Goal: Information Seeking & Learning: Learn about a topic

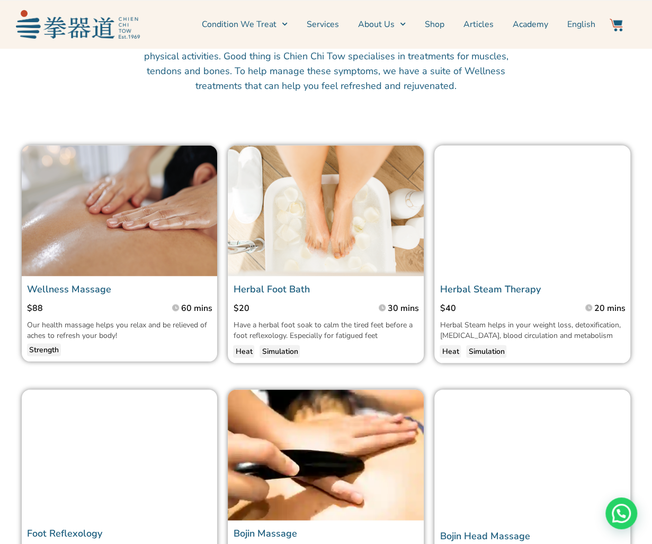
scroll to position [795, 0]
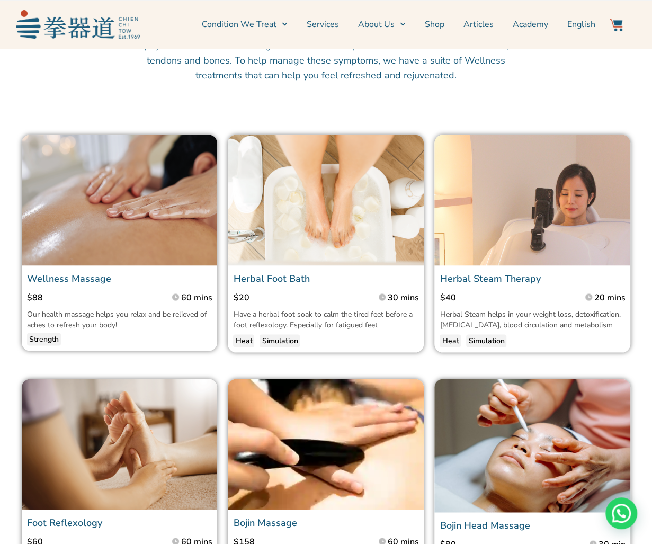
click at [511, 231] on img at bounding box center [532, 200] width 196 height 131
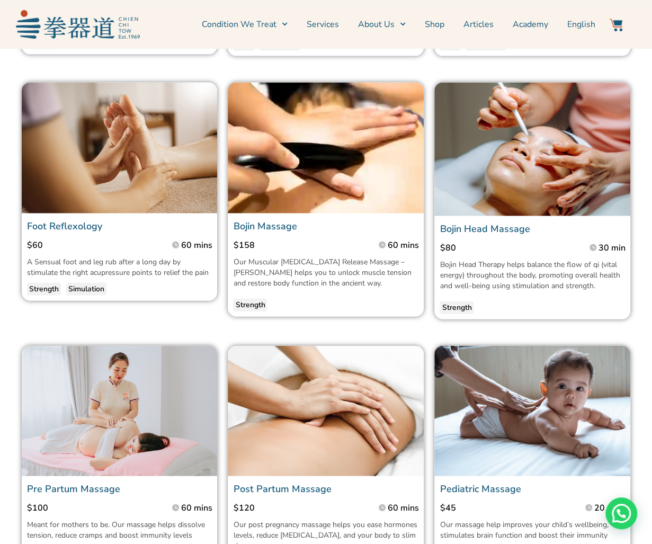
scroll to position [1059, 0]
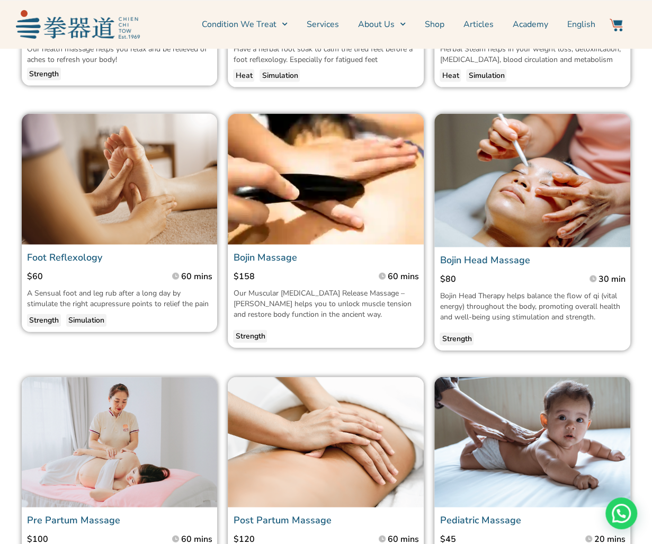
click at [339, 196] on img at bounding box center [326, 179] width 196 height 131
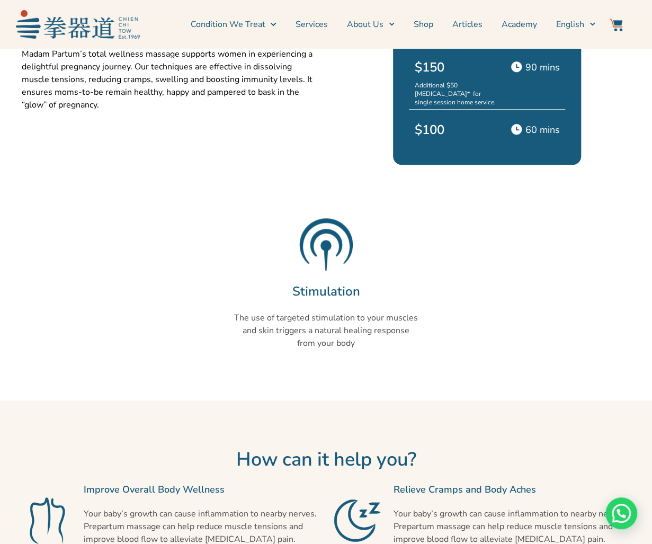
scroll to position [583, 0]
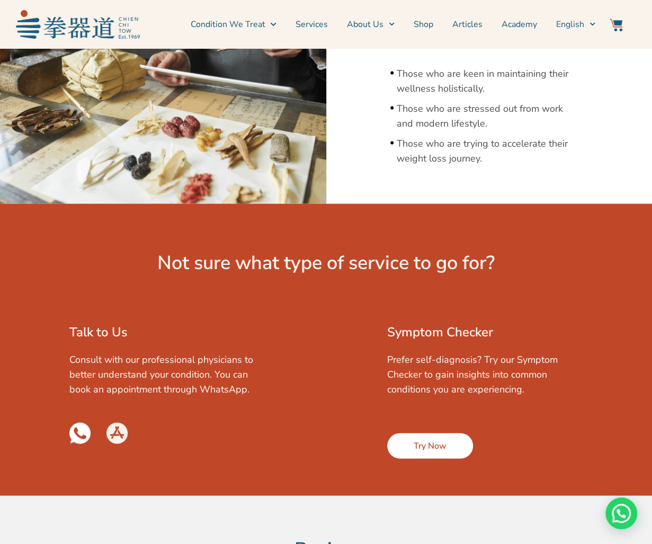
scroll to position [1165, 0]
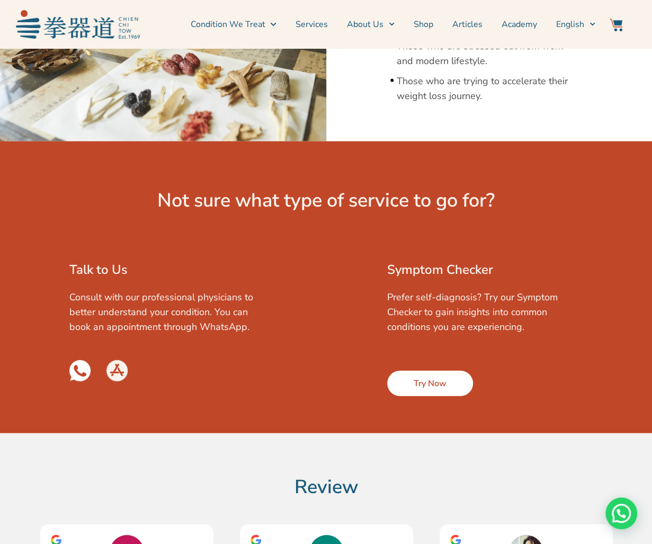
click at [342, 286] on div "Symptom Checker Prefer self-diagnosis? Try our Symptom Checker to gain insights…" at bounding box center [454, 328] width 257 height 136
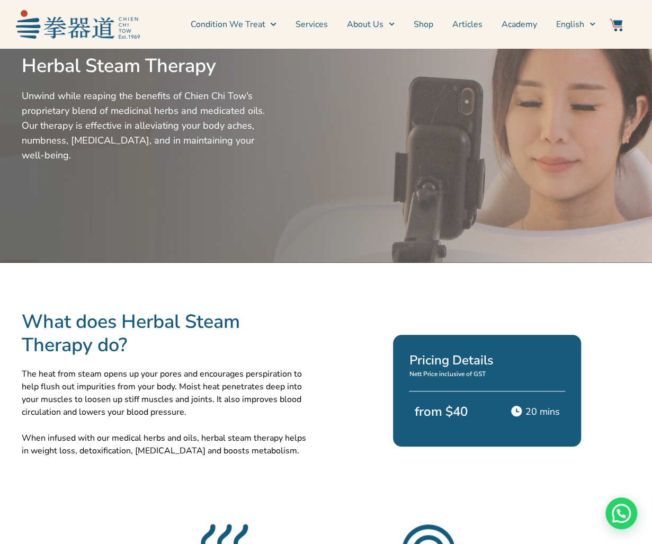
scroll to position [0, 0]
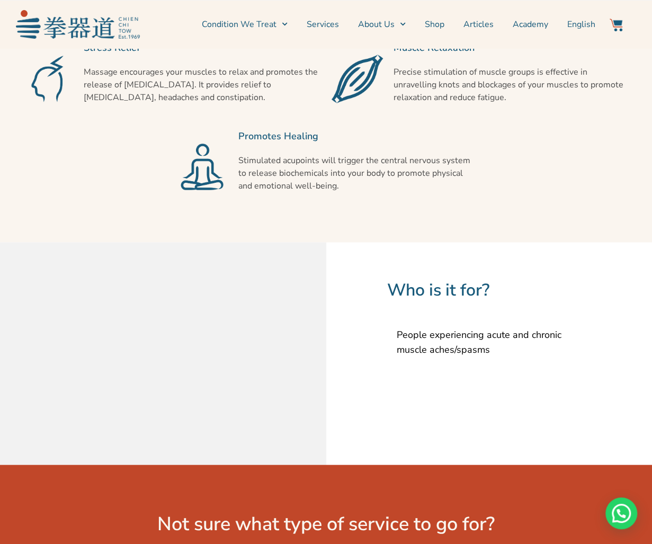
scroll to position [901, 0]
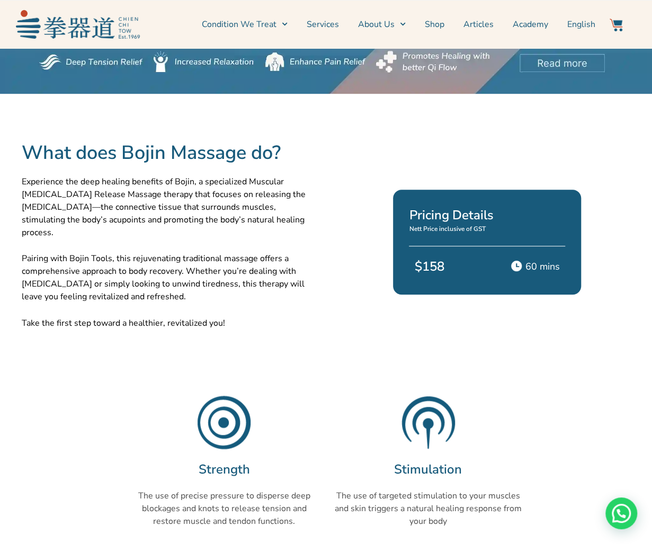
scroll to position [265, 0]
